Goal: Task Accomplishment & Management: Use online tool/utility

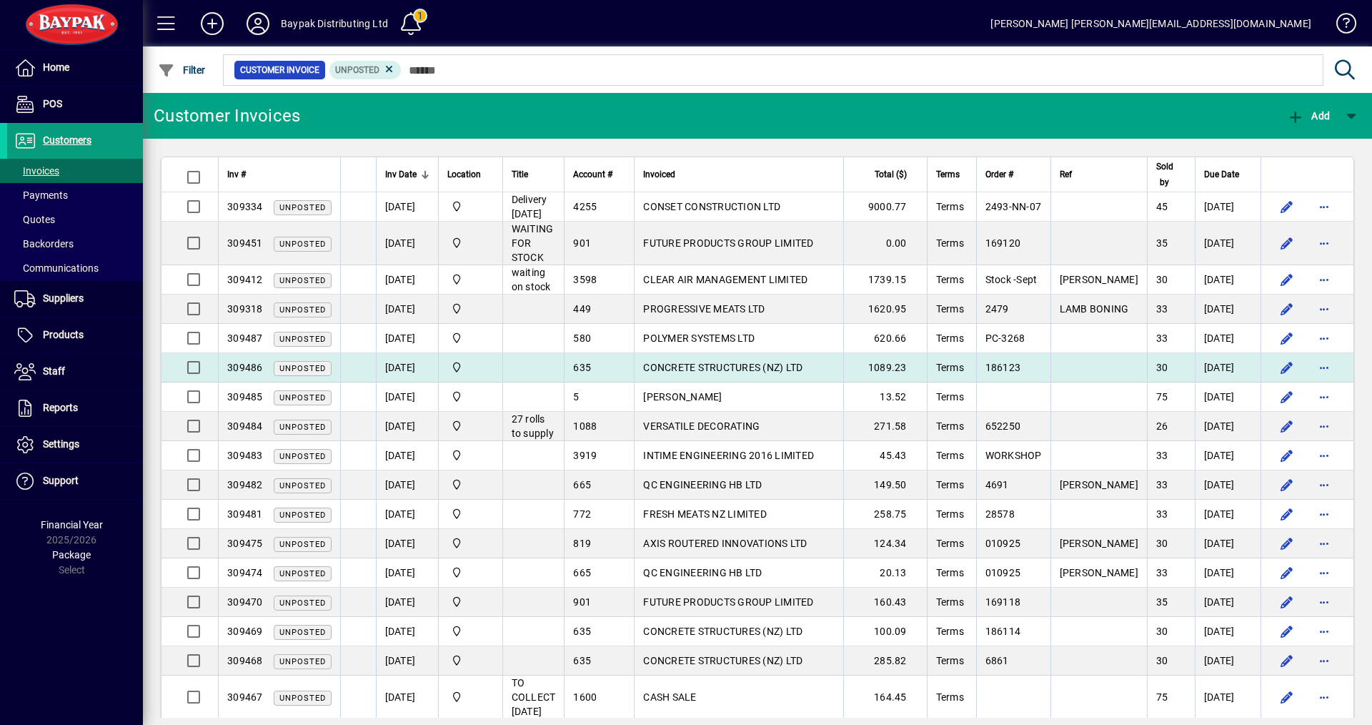
click at [685, 363] on span "CONCRETE STRUCTURES (NZ) LTD" at bounding box center [722, 367] width 159 height 11
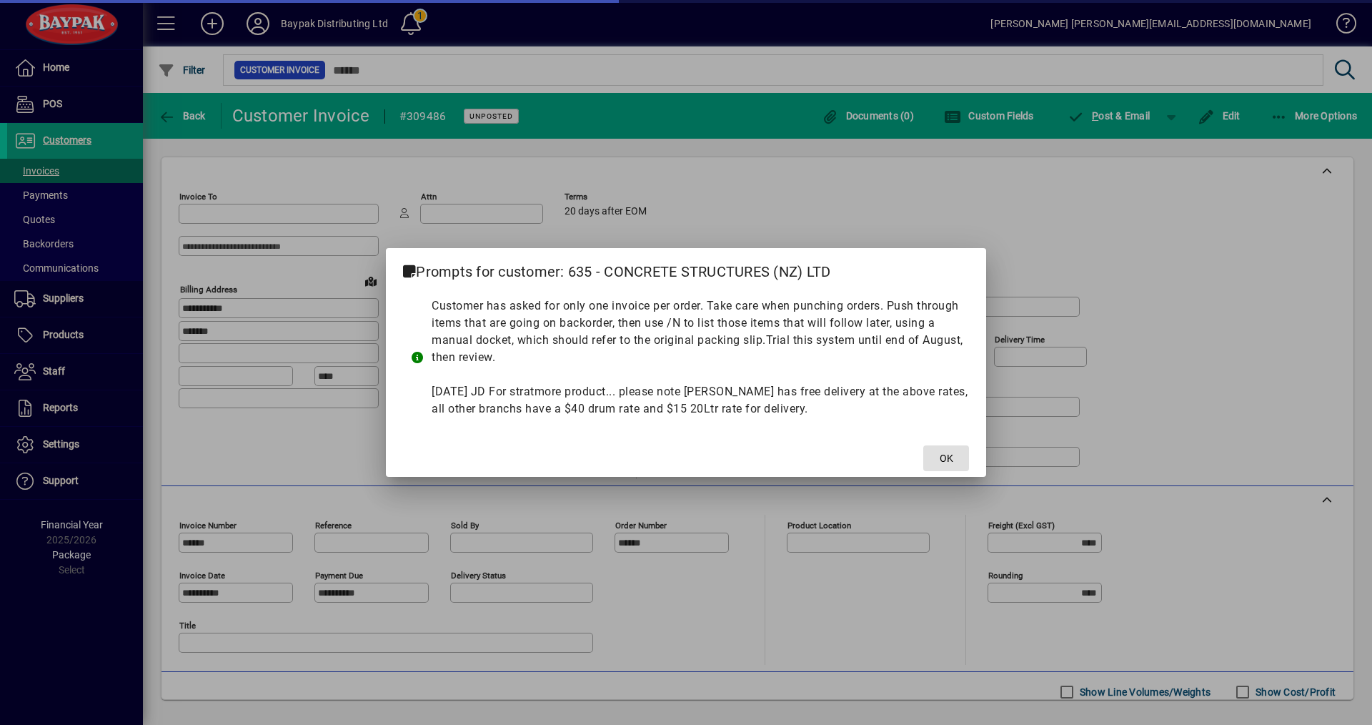
type input "**********"
click at [940, 452] on span "OK" at bounding box center [947, 458] width 14 height 15
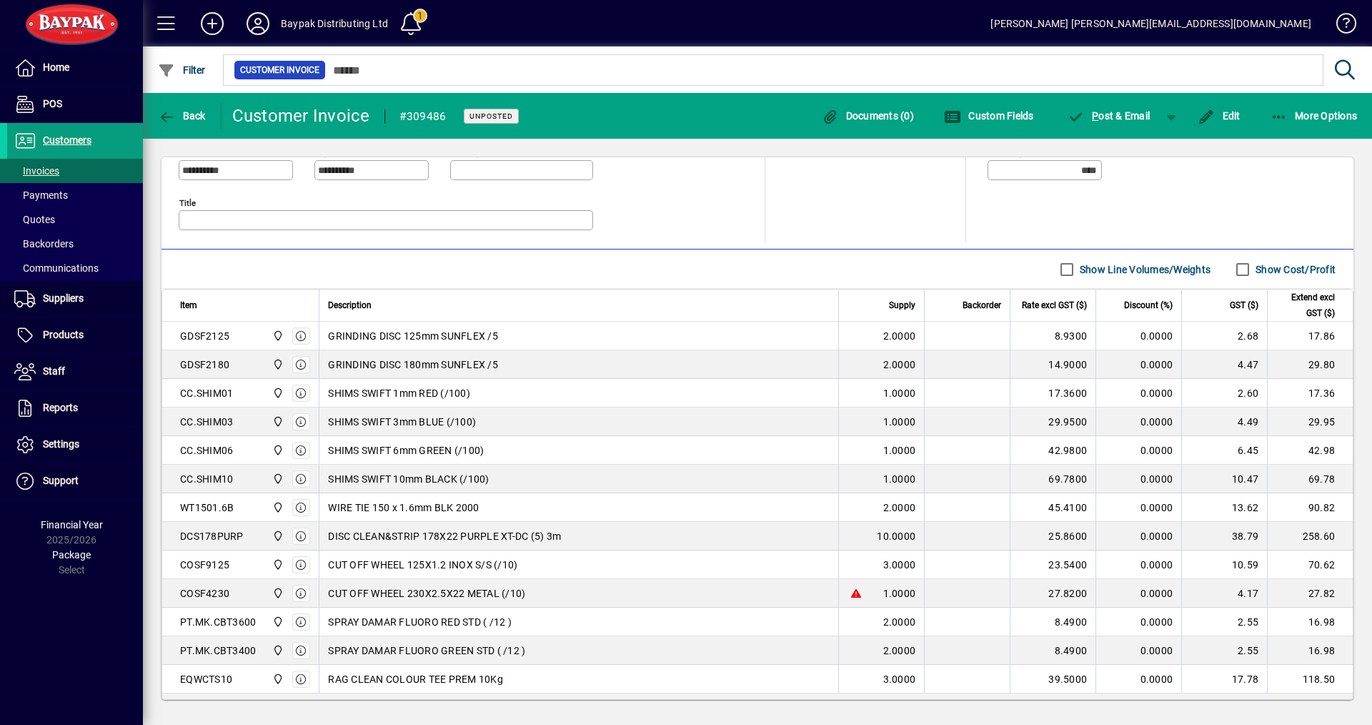
scroll to position [422, 0]
click at [1261, 271] on label "Show Cost/Profit" at bounding box center [1294, 270] width 83 height 14
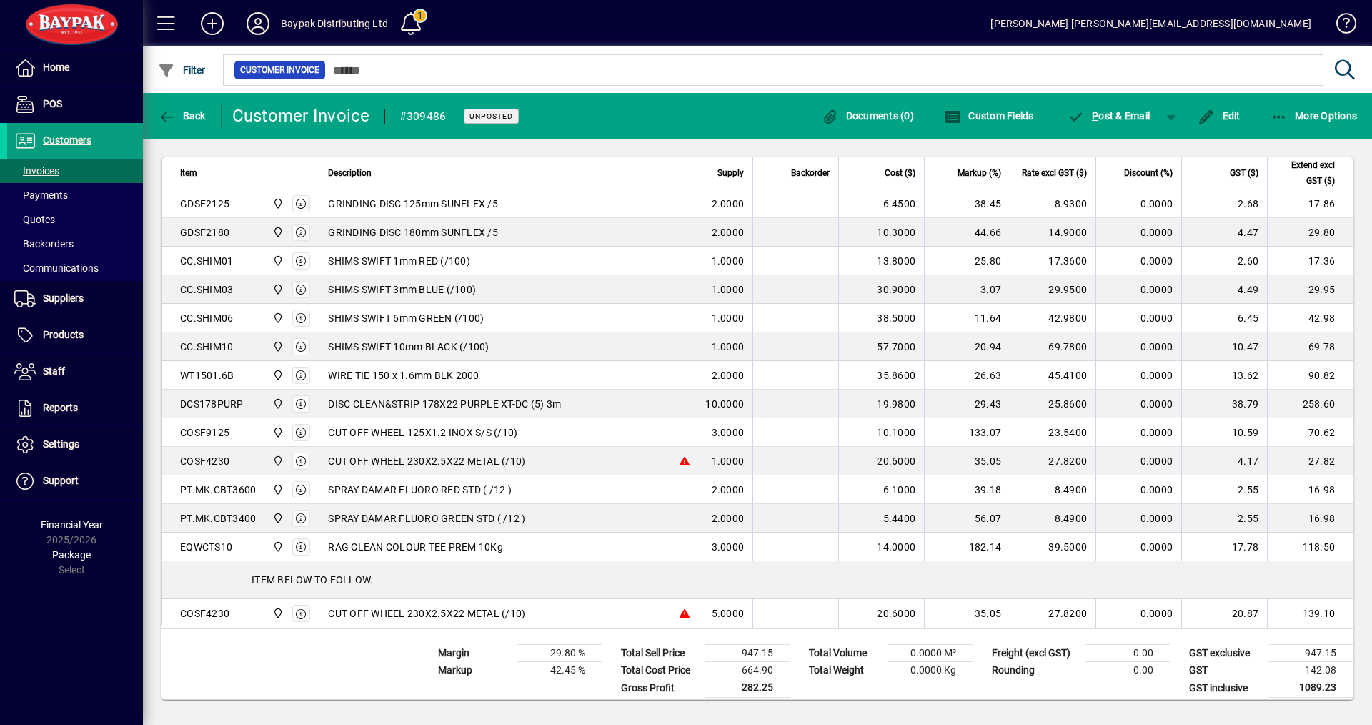
scroll to position [565, 0]
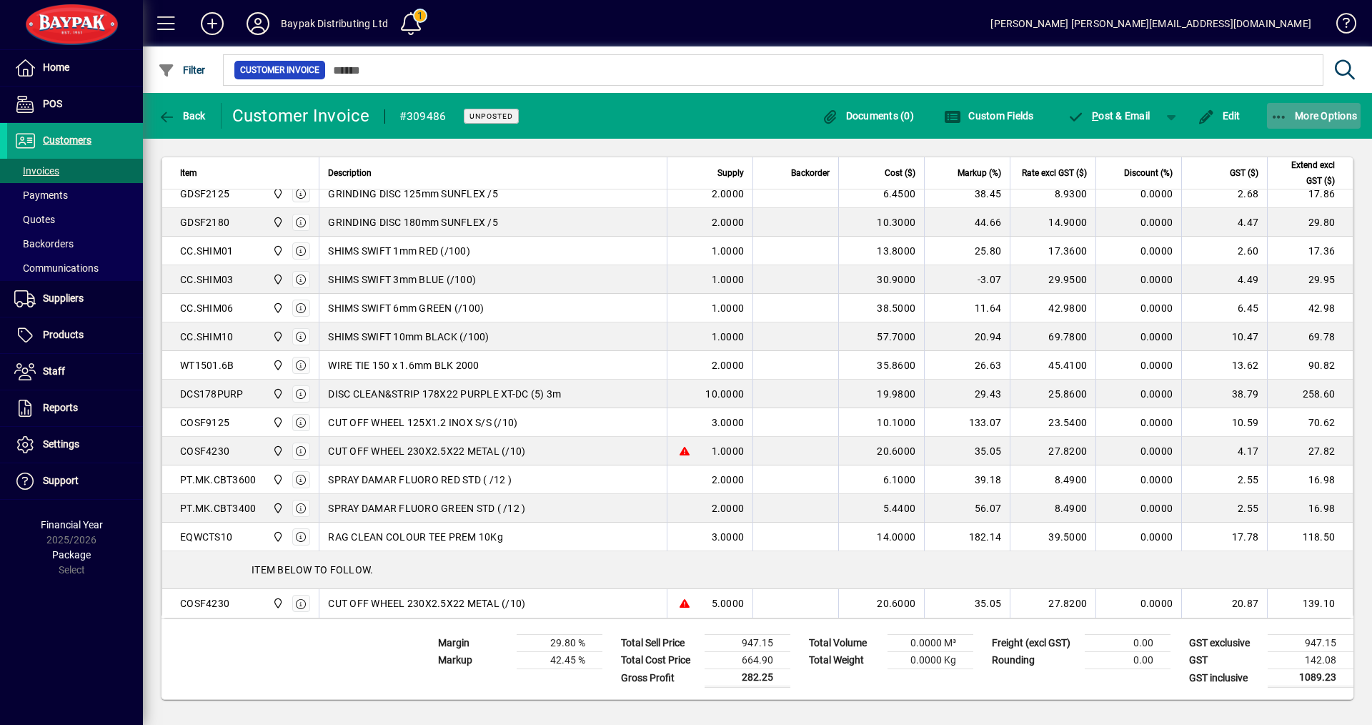
click at [1311, 113] on span "More Options" at bounding box center [1314, 115] width 87 height 11
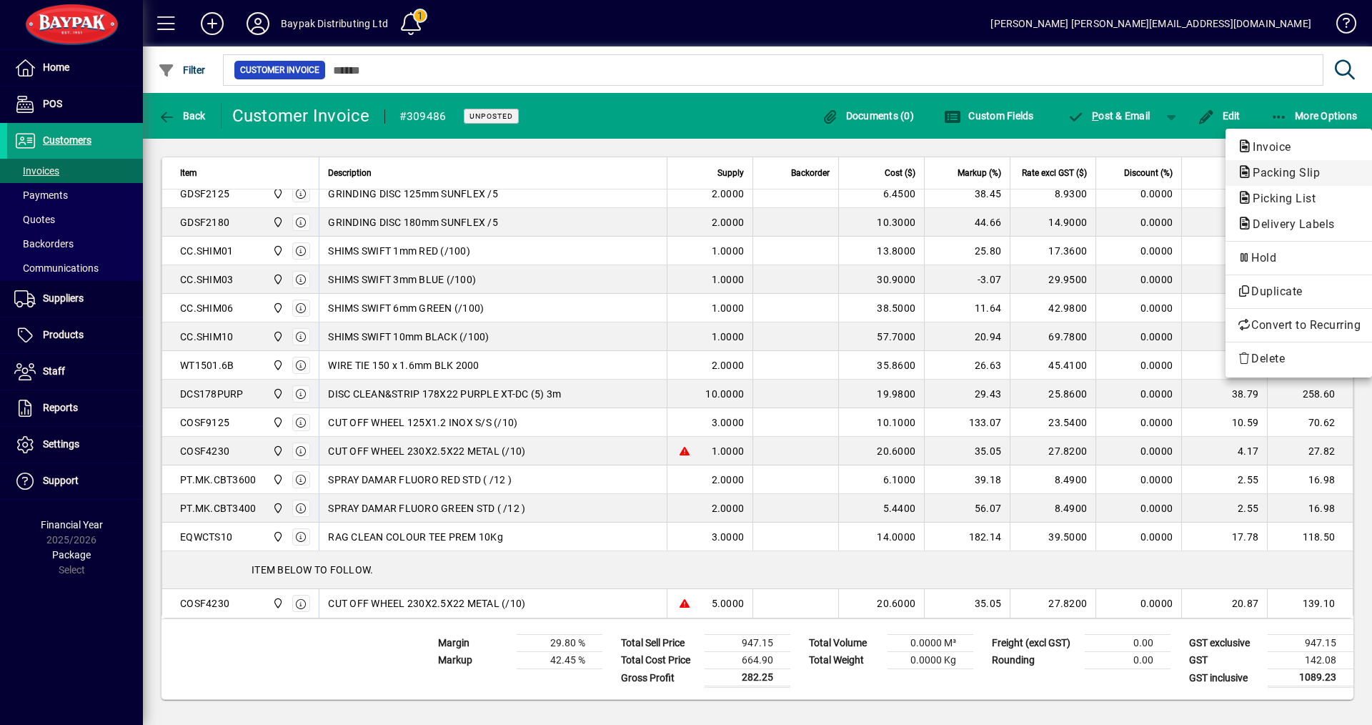
click at [1262, 177] on span "Packing Slip" at bounding box center [1282, 173] width 90 height 14
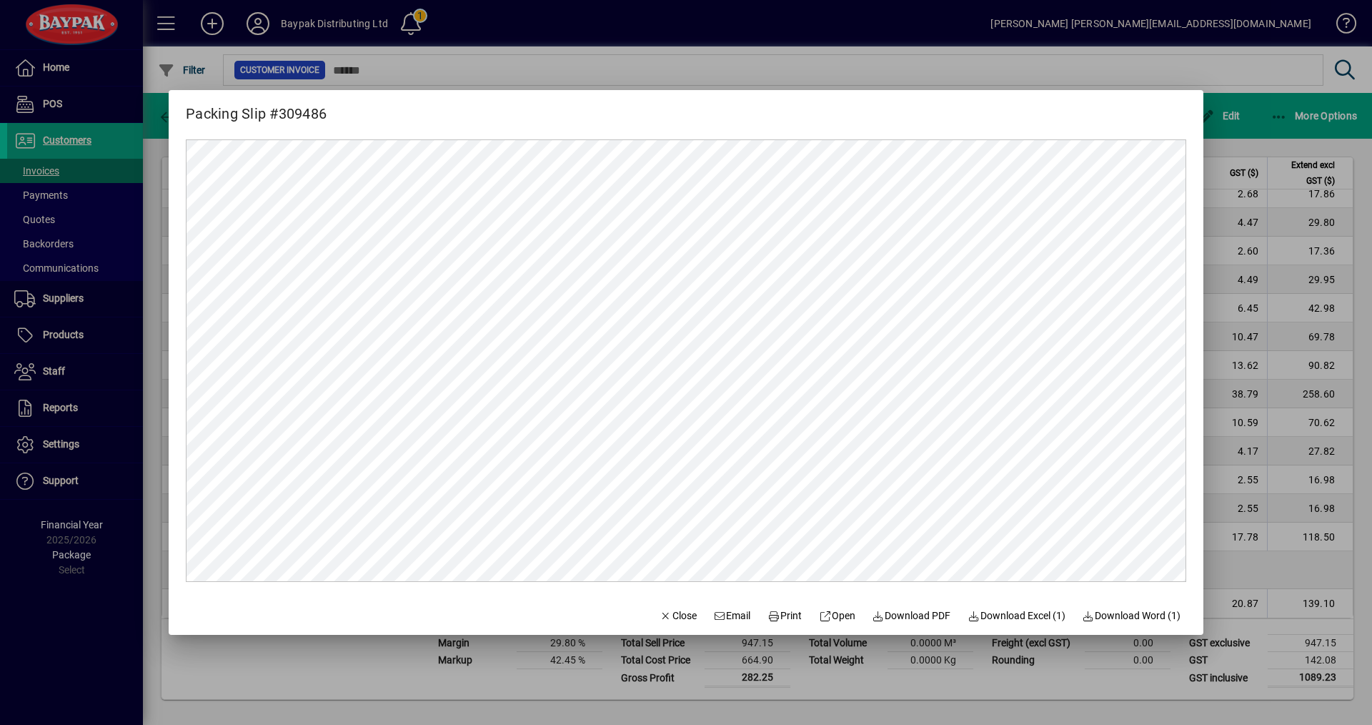
scroll to position [0, 0]
click at [773, 615] on span "Print" at bounding box center [785, 615] width 34 height 15
click at [672, 618] on span "Close" at bounding box center [678, 615] width 37 height 15
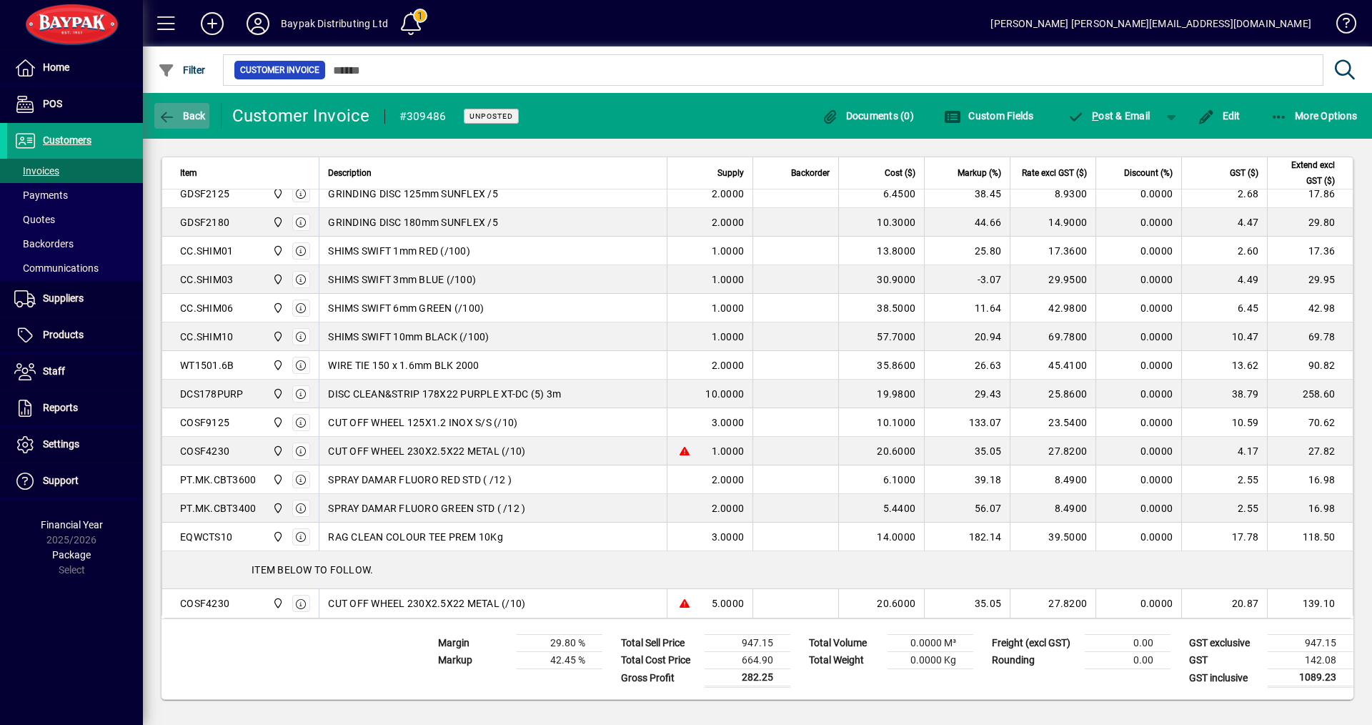
click at [188, 121] on span "Back" at bounding box center [182, 115] width 48 height 11
